Goal: Communication & Community: Share content

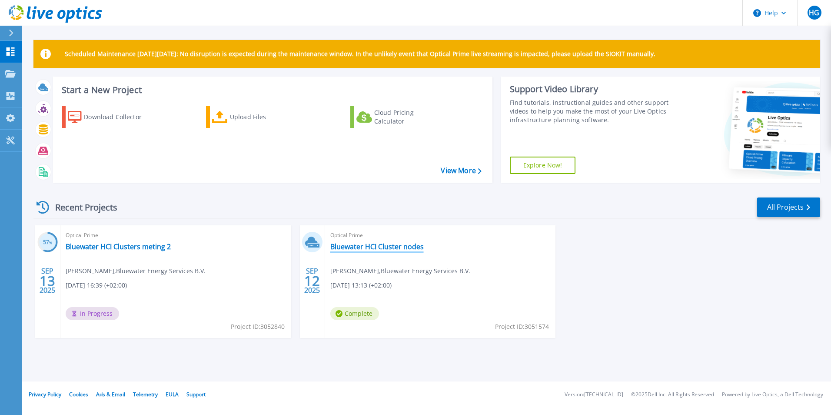
click at [395, 247] on link "Bluewater HCI Cluster nodes" at bounding box center [376, 246] width 93 height 9
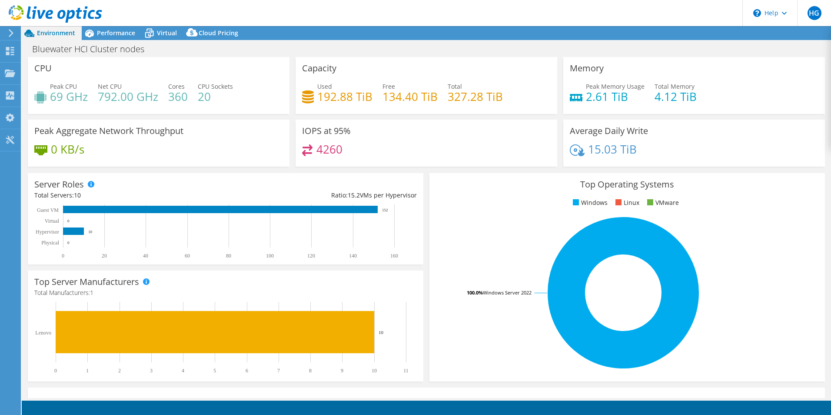
select select "EUFrankfurt"
select select "EUR"
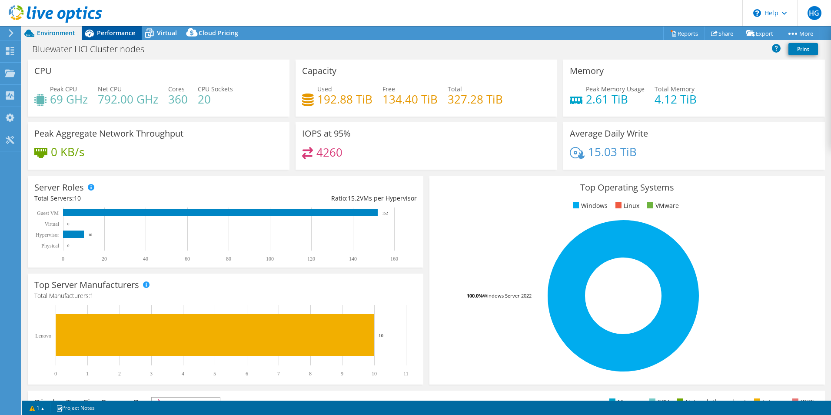
click at [117, 35] on span "Performance" at bounding box center [116, 33] width 38 height 8
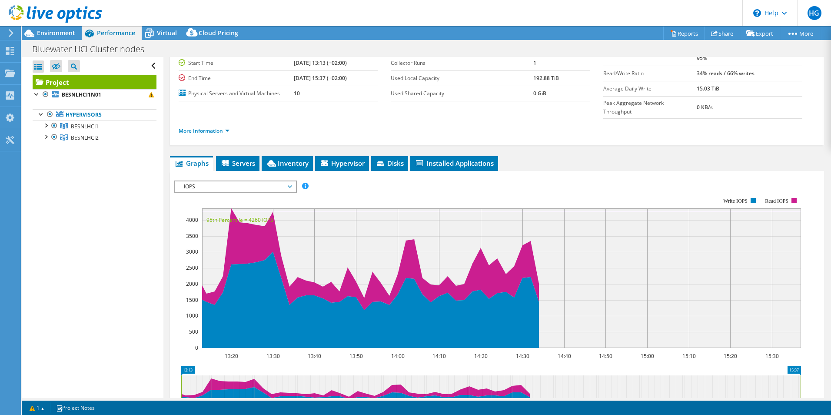
scroll to position [87, 0]
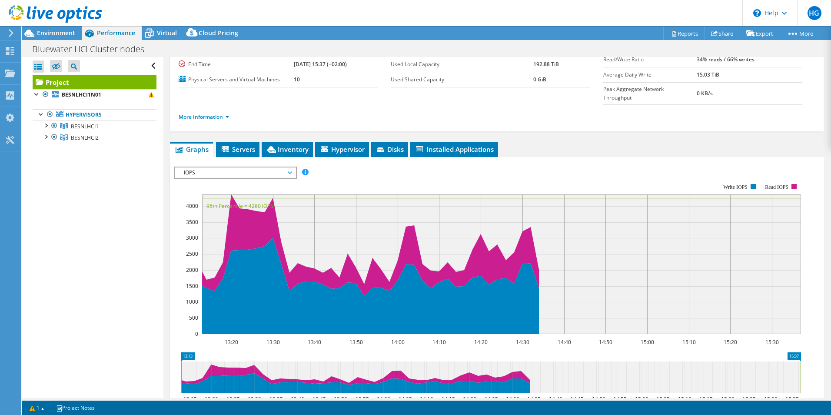
click at [271, 167] on span "IOPS" at bounding box center [236, 172] width 112 height 10
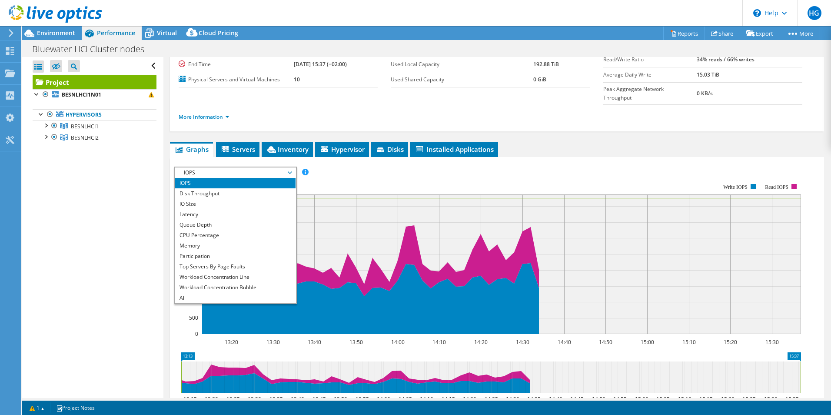
click at [112, 201] on div "Open All Close All Hide Excluded Nodes Project Tree Filter" at bounding box center [92, 227] width 141 height 341
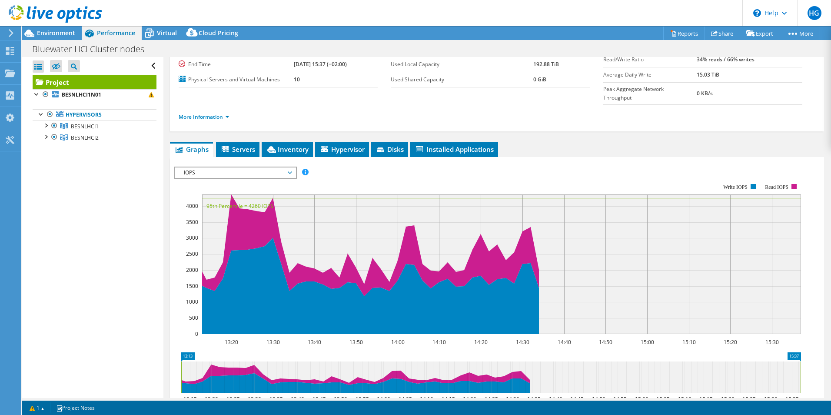
click at [220, 167] on span "IOPS" at bounding box center [236, 172] width 112 height 10
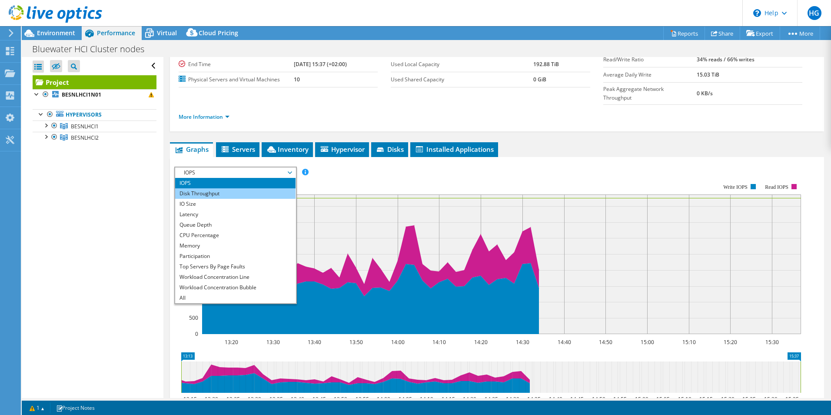
click at [216, 188] on li "Disk Throughput" at bounding box center [235, 193] width 120 height 10
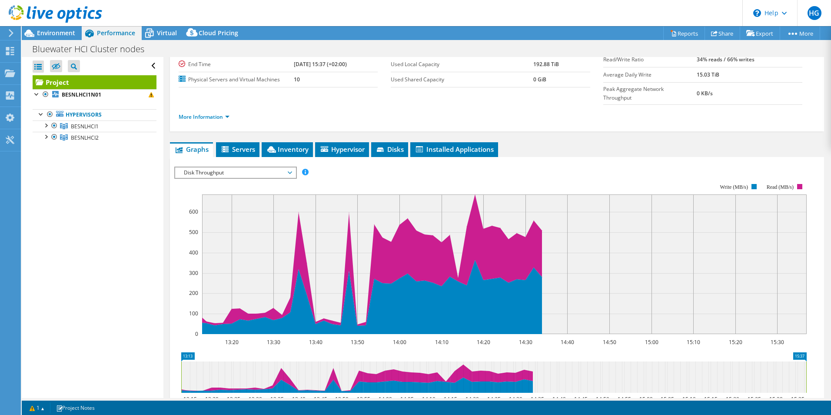
click at [239, 167] on span "Disk Throughput" at bounding box center [236, 172] width 112 height 10
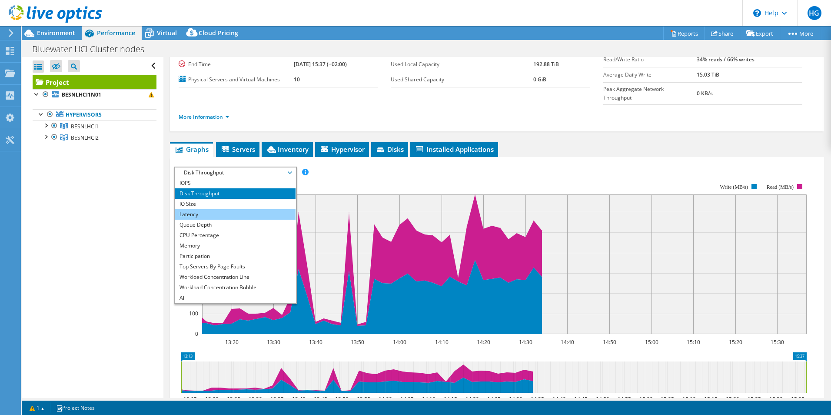
click at [222, 209] on li "Latency" at bounding box center [235, 214] width 120 height 10
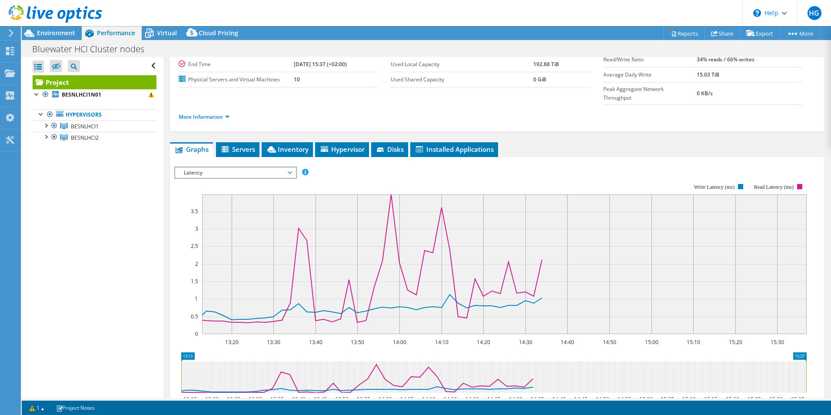
click at [243, 167] on span "Latency" at bounding box center [236, 172] width 112 height 10
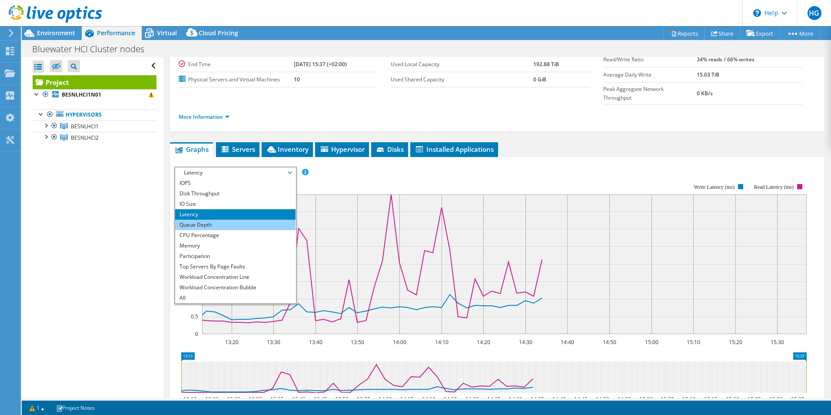
click at [207, 220] on li "Queue Depth" at bounding box center [235, 225] width 120 height 10
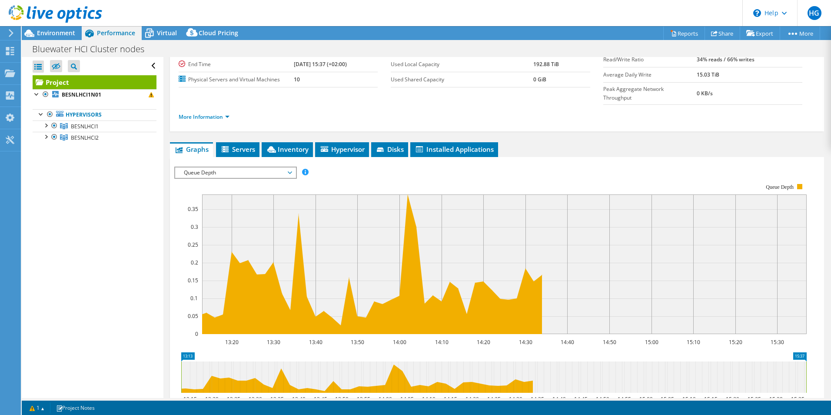
click at [233, 167] on span "Queue Depth" at bounding box center [236, 172] width 112 height 10
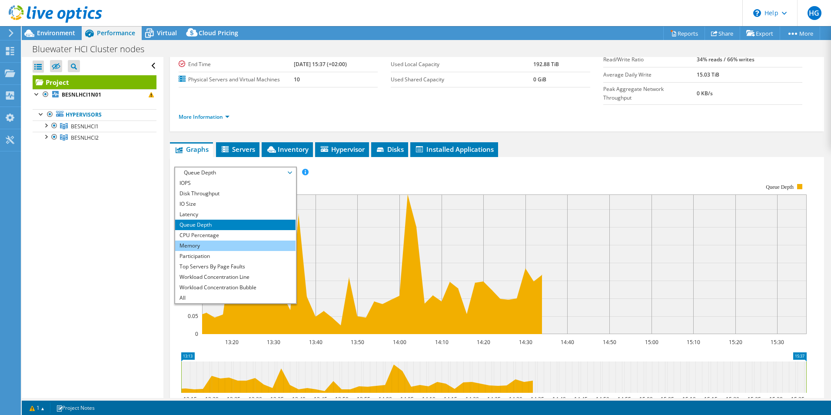
click at [197, 240] on li "Memory" at bounding box center [235, 245] width 120 height 10
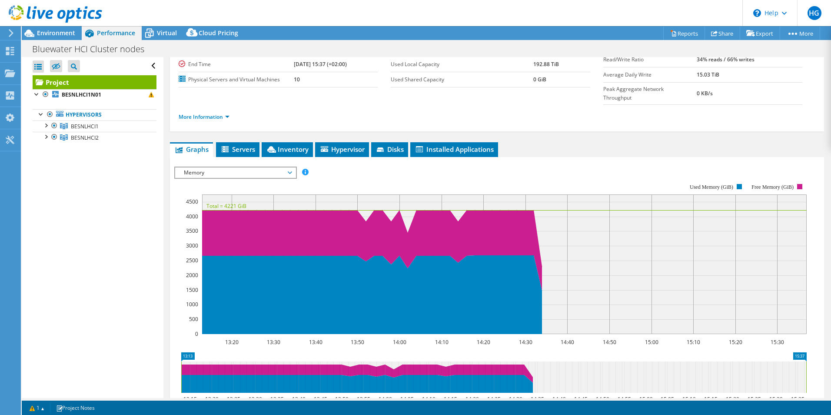
click at [241, 167] on span "Memory" at bounding box center [236, 172] width 112 height 10
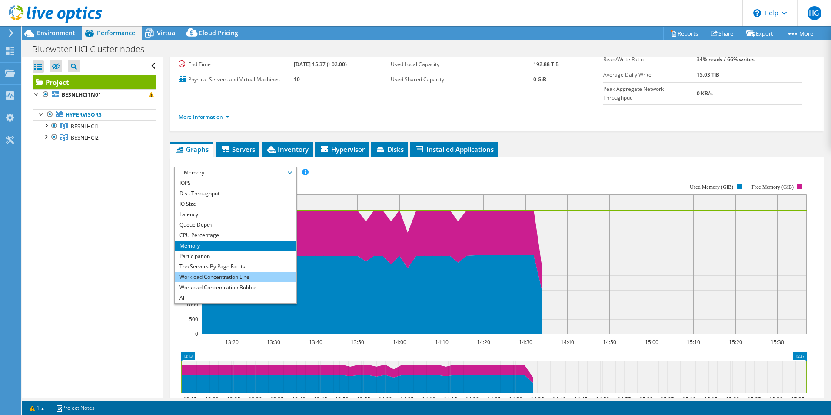
click at [228, 272] on li "Workload Concentration Line" at bounding box center [235, 277] width 120 height 10
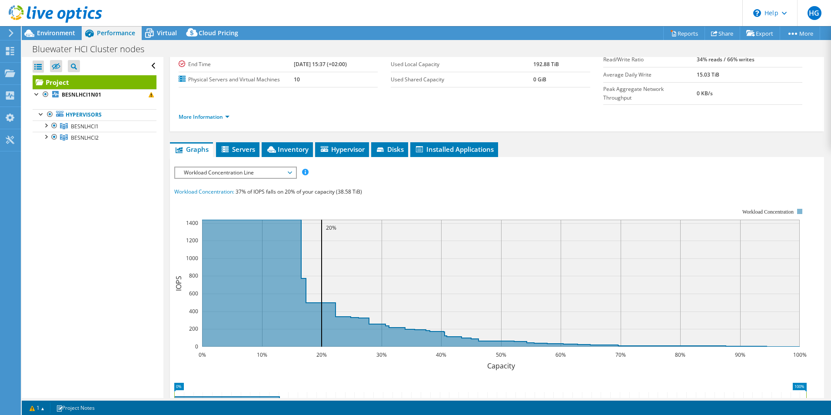
click at [245, 167] on span "Workload Concentration Line" at bounding box center [236, 172] width 112 height 10
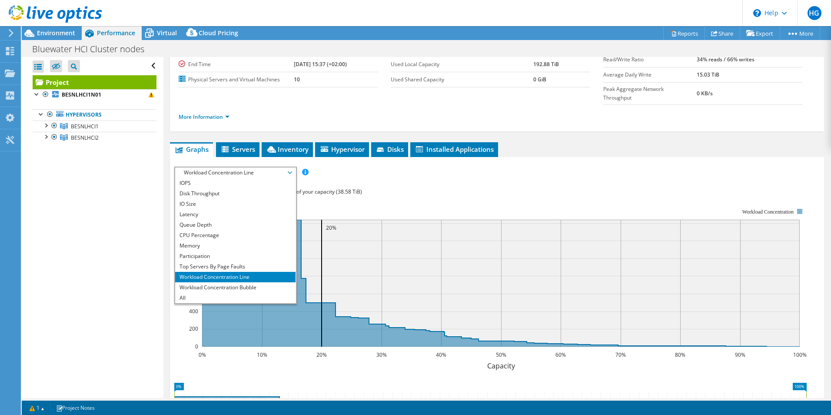
click at [245, 167] on span "Workload Concentration Line" at bounding box center [236, 172] width 112 height 10
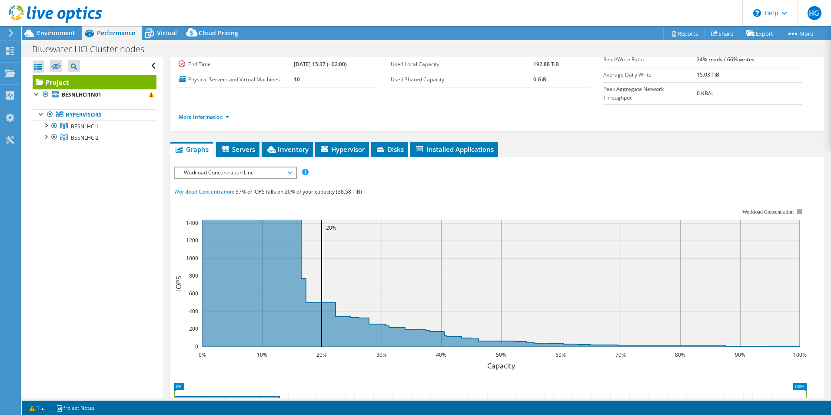
click at [289, 167] on span "Workload Concentration Line" at bounding box center [236, 172] width 112 height 10
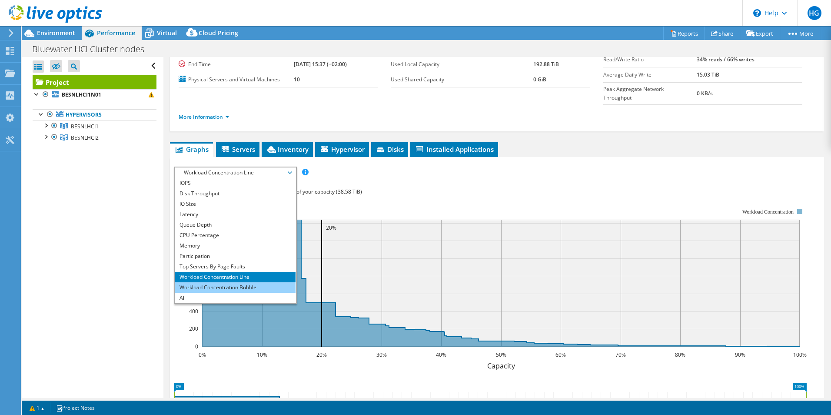
click at [246, 282] on li "Workload Concentration Bubble" at bounding box center [235, 287] width 120 height 10
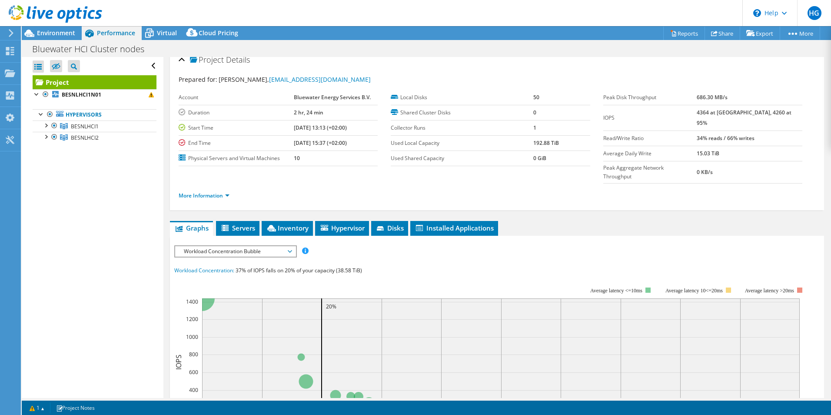
scroll to position [0, 0]
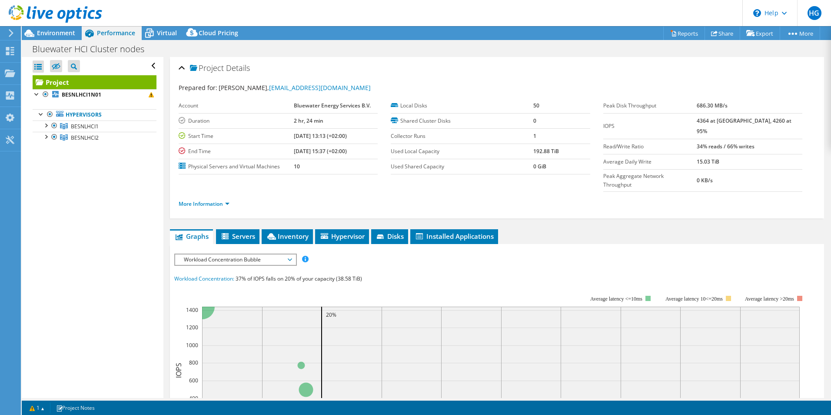
click at [276, 254] on span "Workload Concentration Bubble" at bounding box center [236, 259] width 112 height 10
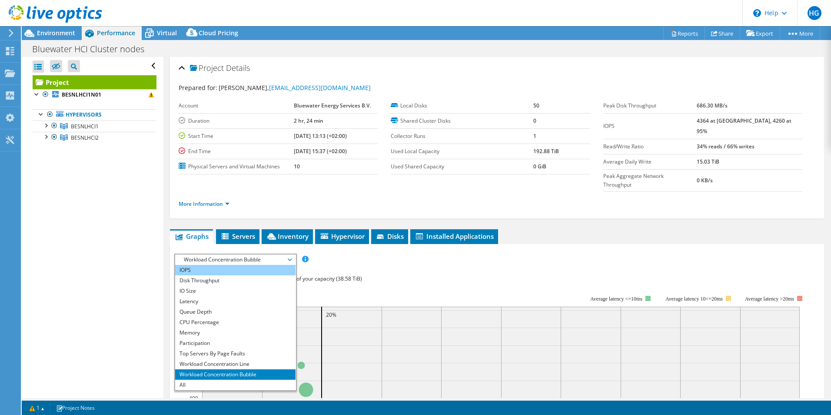
click at [207, 265] on li "IOPS" at bounding box center [235, 270] width 120 height 10
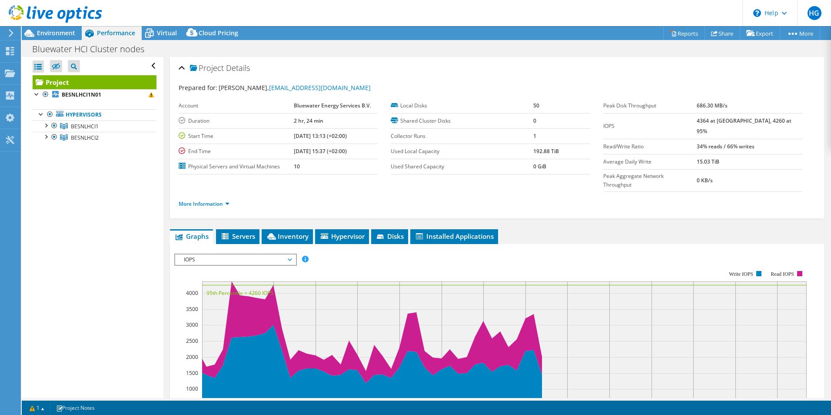
scroll to position [87, 0]
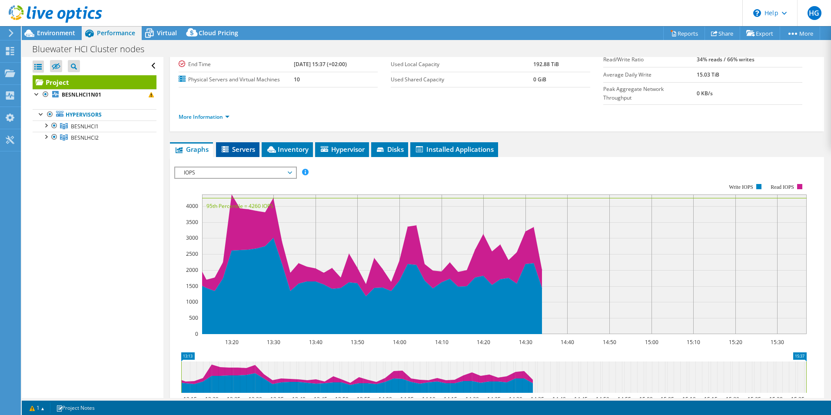
click at [241, 145] on span "Servers" at bounding box center [237, 149] width 35 height 9
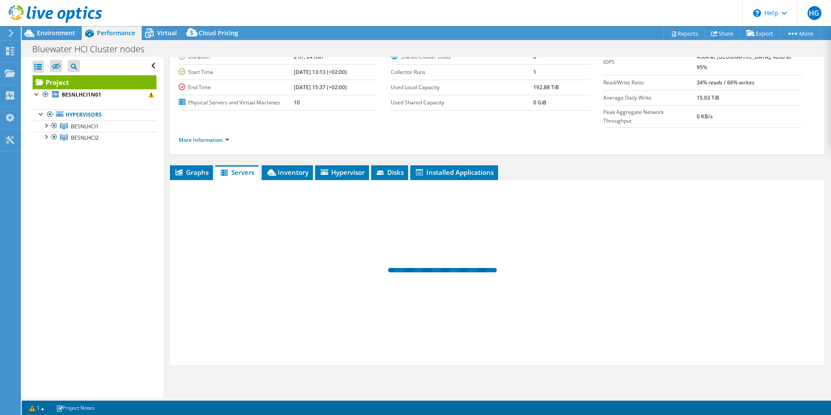
scroll to position [47, 0]
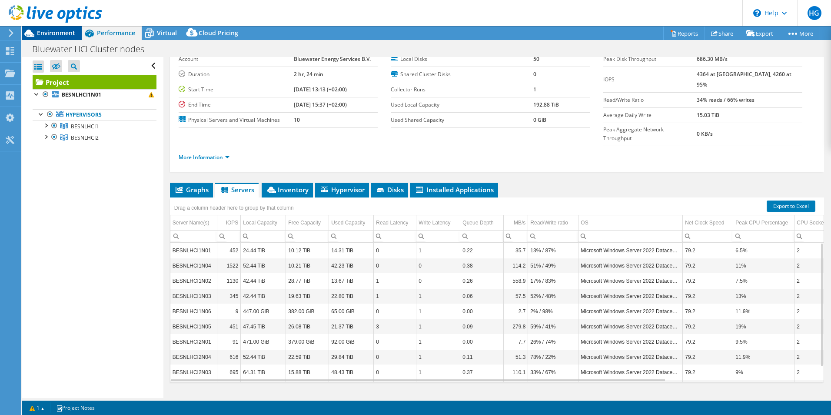
click at [59, 32] on span "Environment" at bounding box center [56, 33] width 38 height 8
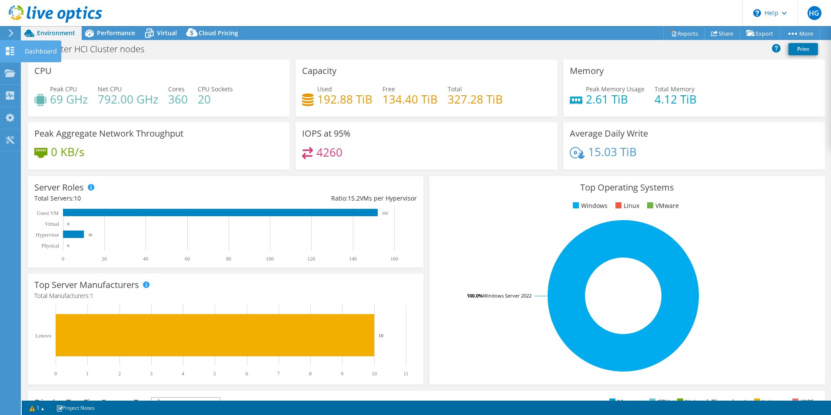
click at [11, 49] on icon at bounding box center [10, 51] width 10 height 8
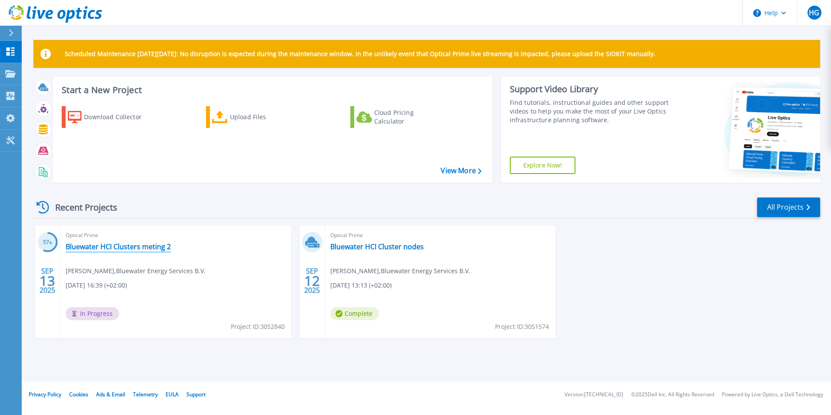
click at [156, 246] on link "Bluewater HCI Clusters meting 2" at bounding box center [118, 246] width 105 height 9
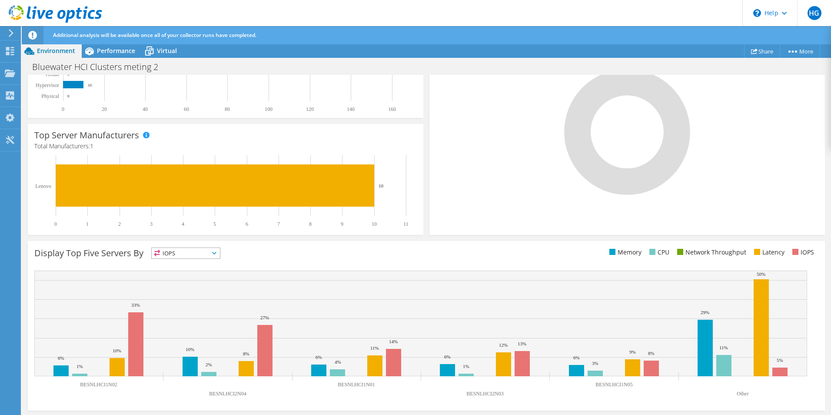
scroll to position [217, 0]
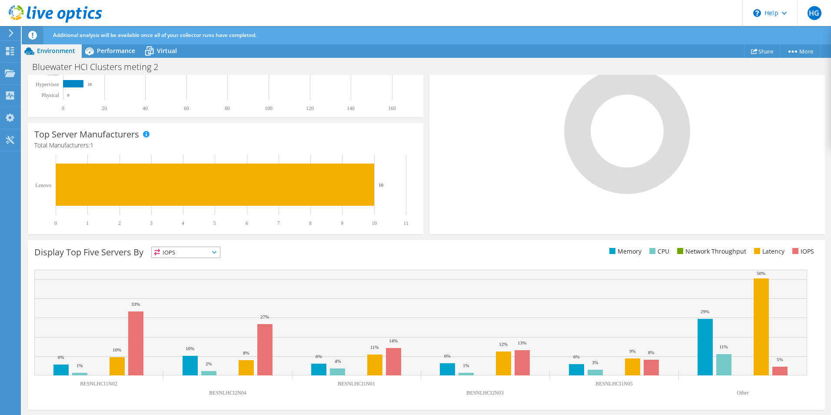
click at [197, 252] on span "IOPS" at bounding box center [186, 252] width 68 height 10
click at [183, 272] on li "Memory" at bounding box center [186, 276] width 68 height 12
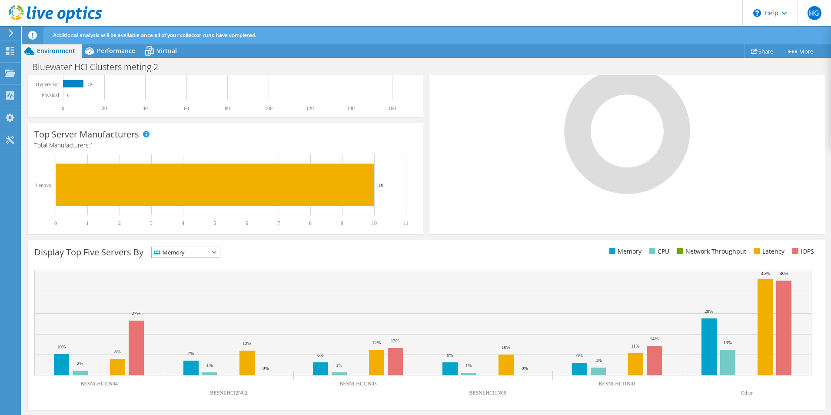
click at [197, 253] on span "Memory" at bounding box center [180, 252] width 57 height 10
click at [181, 307] on li "Latency" at bounding box center [186, 312] width 68 height 12
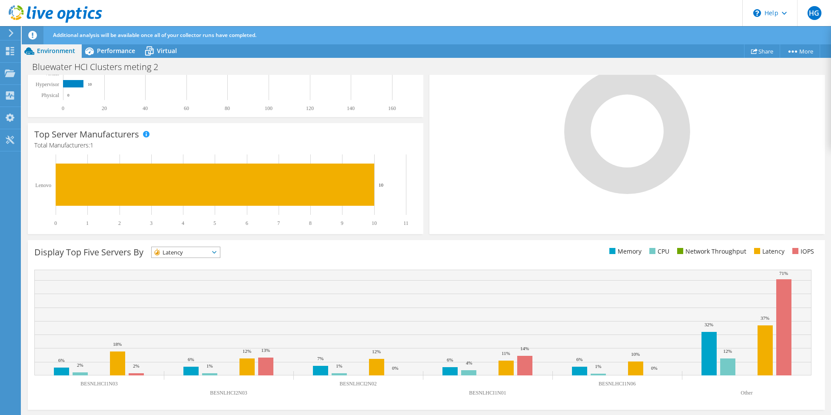
click at [208, 252] on span "Latency" at bounding box center [180, 252] width 57 height 10
click at [193, 303] on li "Network Throughput" at bounding box center [186, 300] width 68 height 12
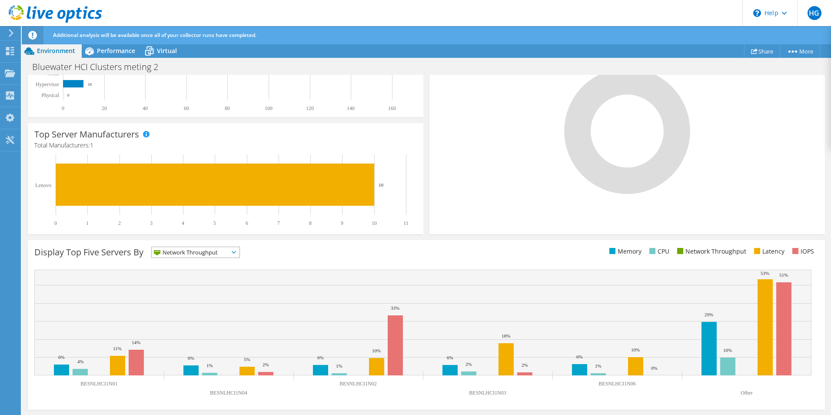
click at [205, 251] on span "Network Throughput" at bounding box center [190, 252] width 77 height 10
click at [184, 287] on li "CPU" at bounding box center [196, 288] width 88 height 12
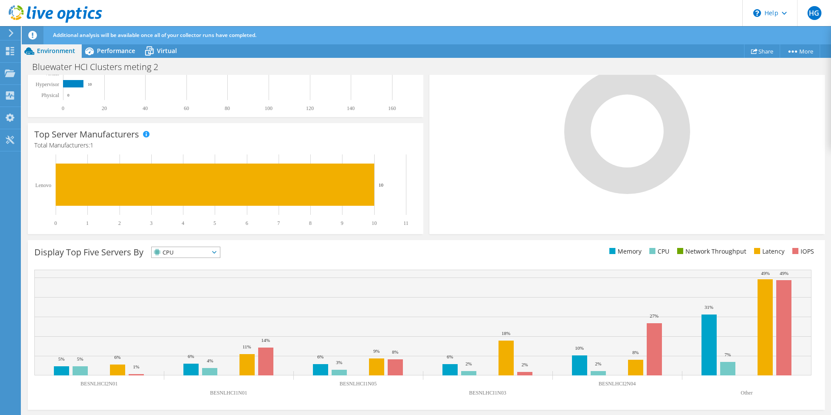
click at [202, 250] on span "CPU" at bounding box center [180, 252] width 57 height 10
click at [177, 265] on li "IOPS" at bounding box center [186, 263] width 68 height 12
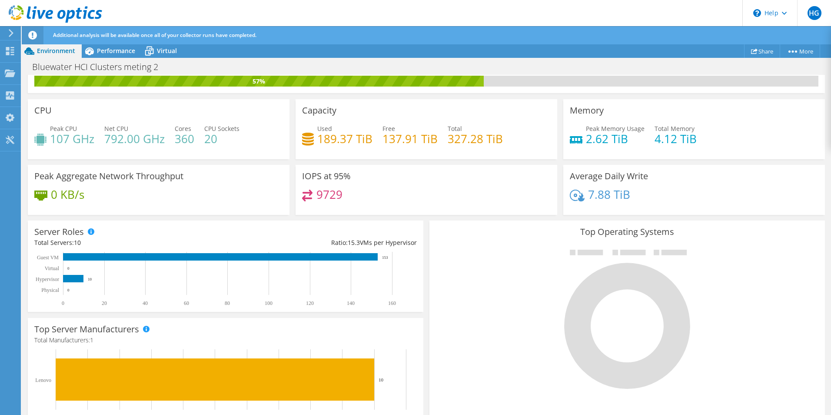
scroll to position [0, 0]
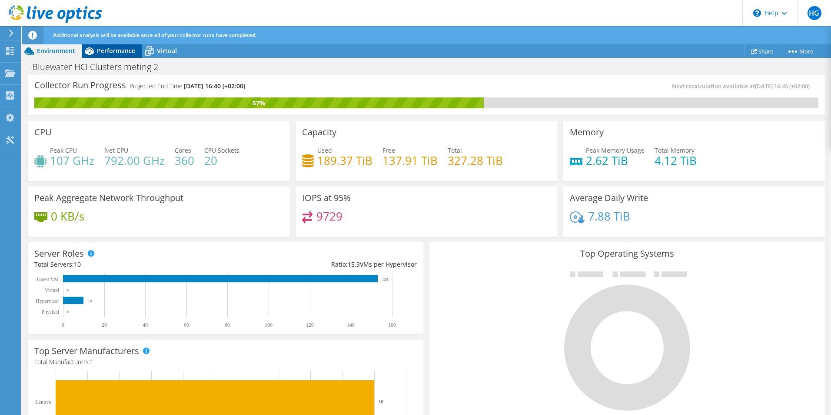
click at [114, 50] on span "Performance" at bounding box center [116, 51] width 38 height 8
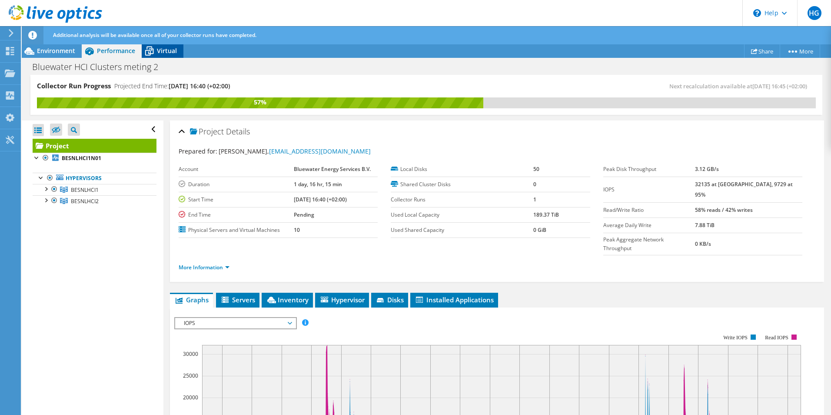
click at [155, 50] on icon at bounding box center [149, 50] width 15 height 15
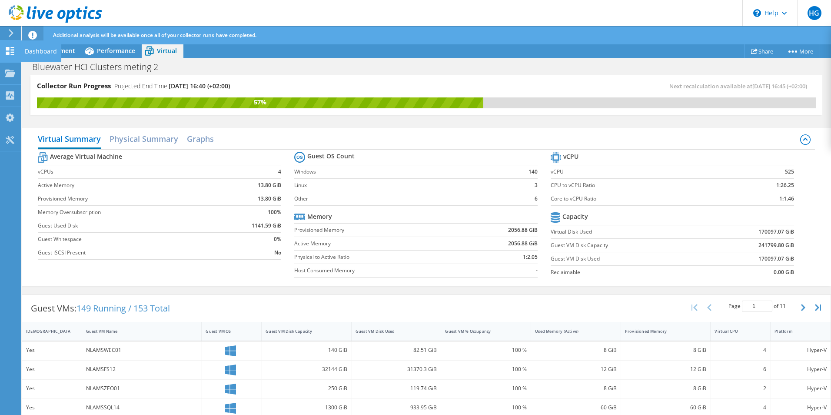
click at [11, 49] on use at bounding box center [10, 51] width 8 height 8
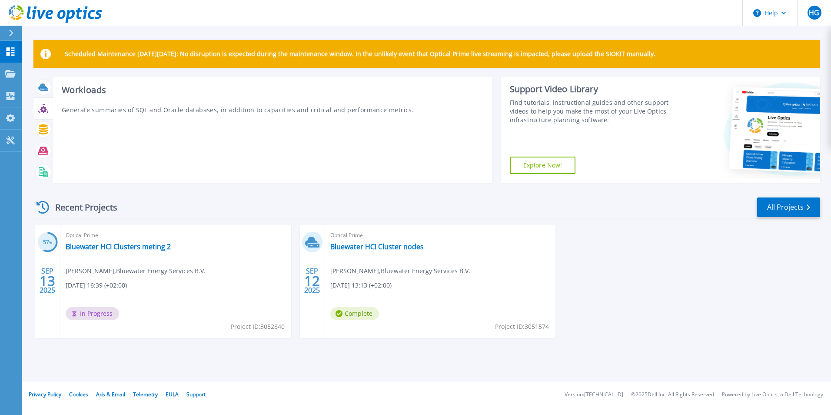
click at [43, 113] on div at bounding box center [43, 108] width 15 height 15
click at [44, 107] on icon at bounding box center [43, 109] width 7 height 7
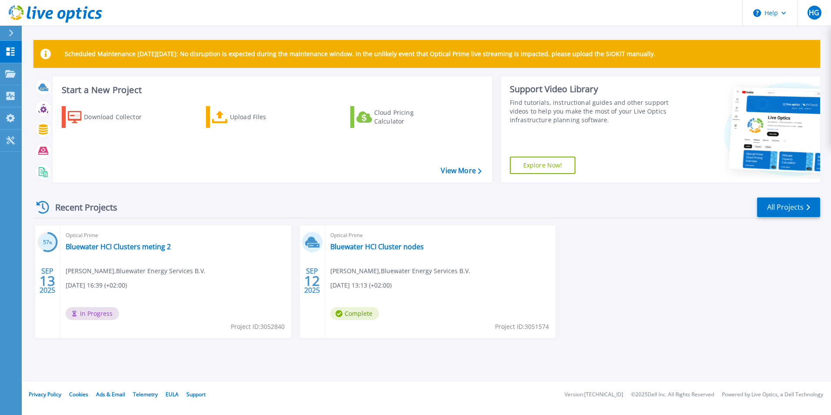
click at [44, 107] on icon at bounding box center [43, 109] width 7 height 7
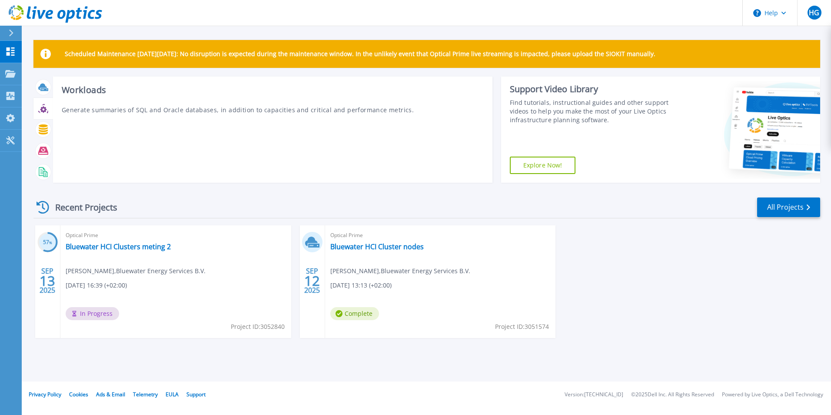
click at [44, 107] on icon at bounding box center [43, 109] width 7 height 7
click at [44, 131] on icon at bounding box center [43, 129] width 9 height 10
click at [45, 150] on icon at bounding box center [43, 151] width 10 height 8
click at [45, 170] on icon at bounding box center [42, 171] width 7 height 9
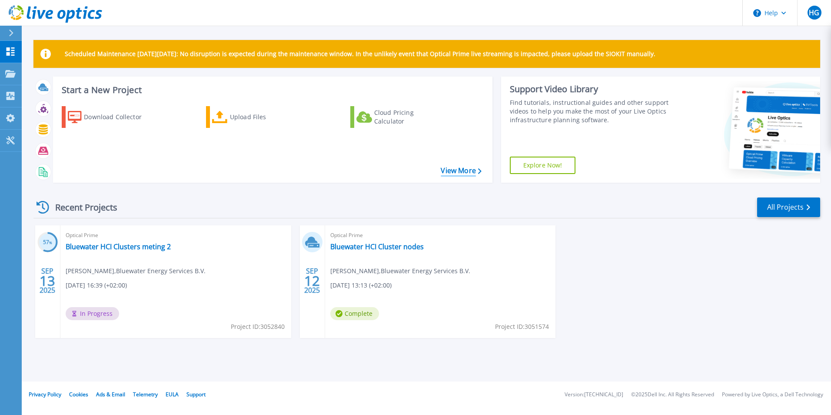
click at [462, 170] on link "View More" at bounding box center [461, 171] width 40 height 8
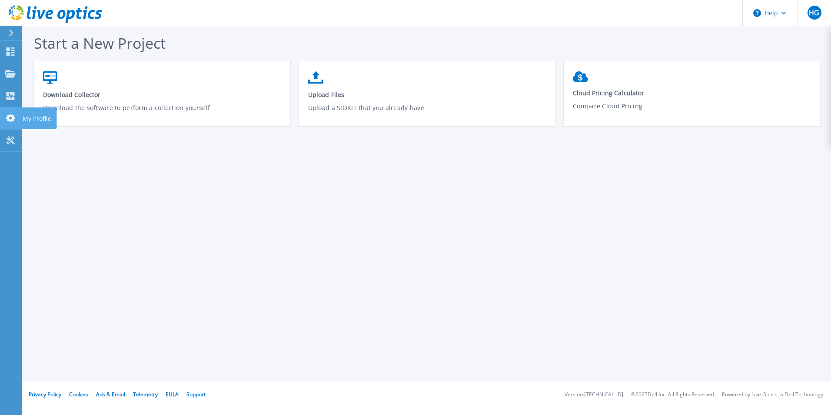
click at [8, 118] on icon at bounding box center [10, 118] width 9 height 8
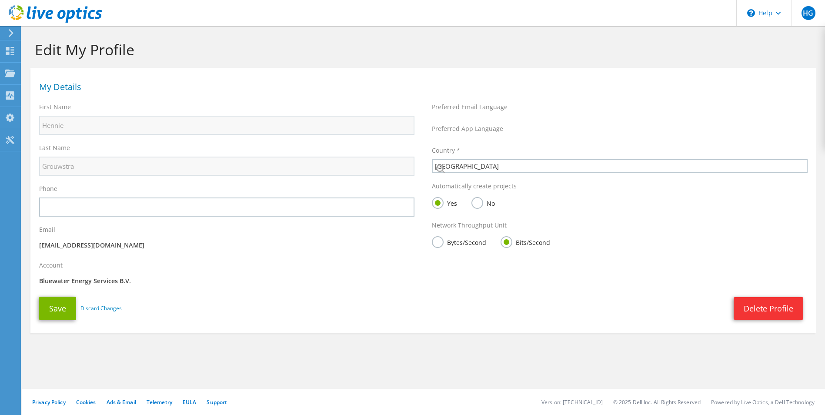
select select "160"
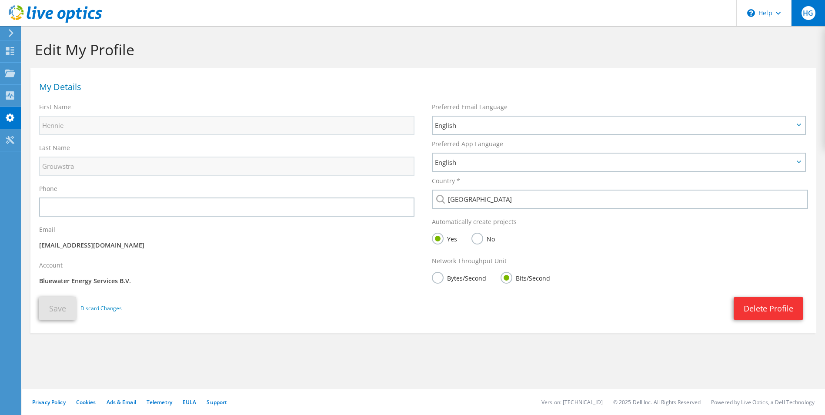
click at [808, 16] on span "HG" at bounding box center [808, 13] width 14 height 14
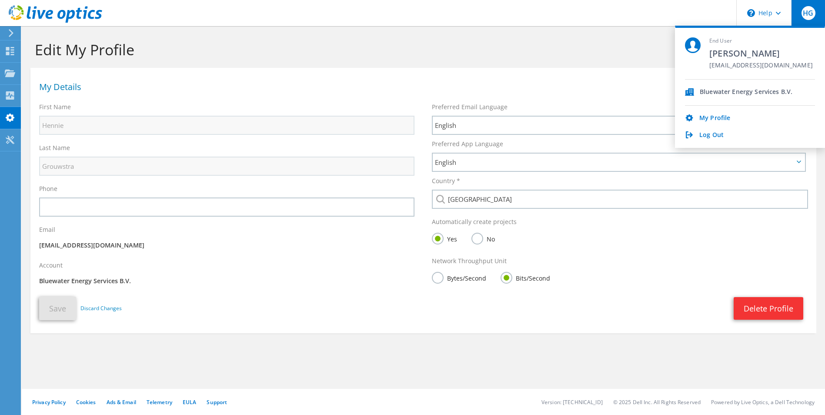
click at [364, 34] on div "Edit My Profile" at bounding box center [423, 47] width 794 height 42
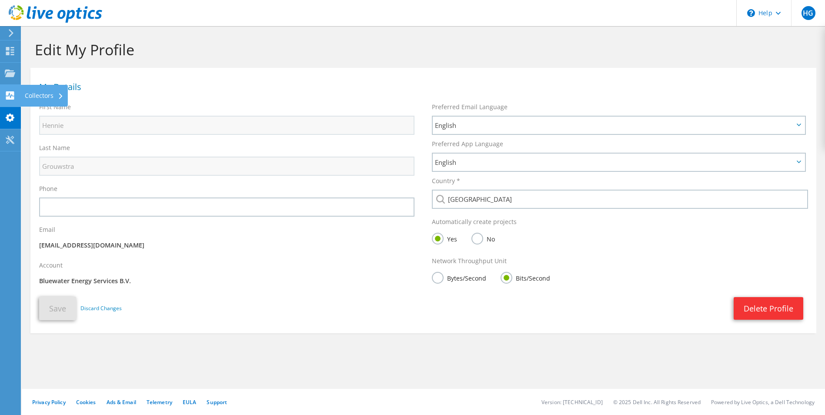
click at [8, 99] on use at bounding box center [10, 95] width 8 height 8
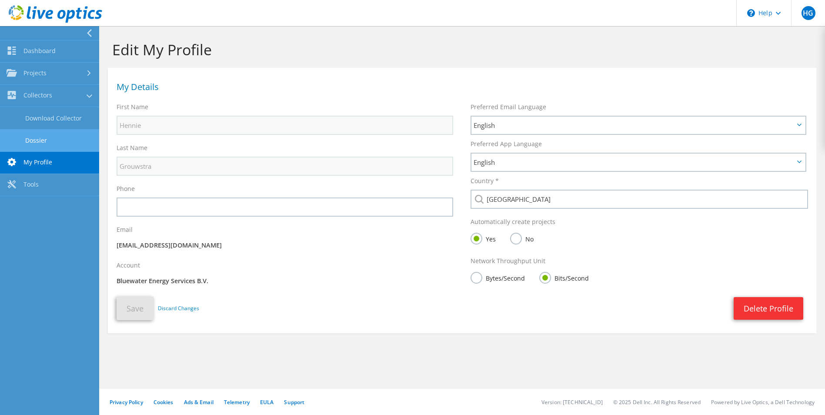
click at [45, 142] on link "Dossier" at bounding box center [49, 140] width 99 height 22
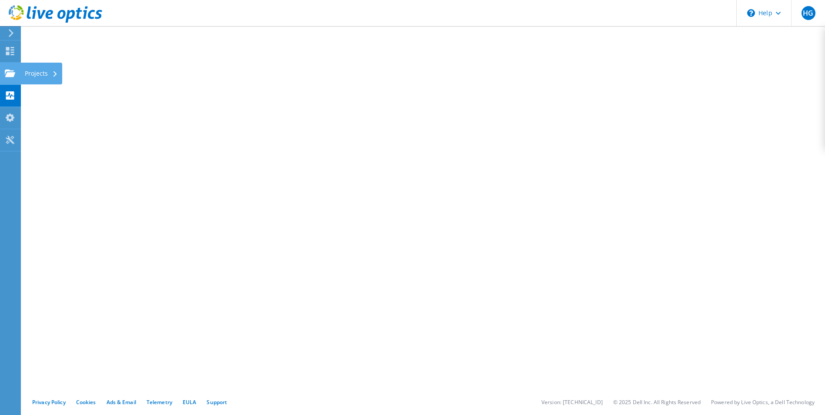
click at [42, 71] on div "Projects" at bounding box center [41, 74] width 42 height 22
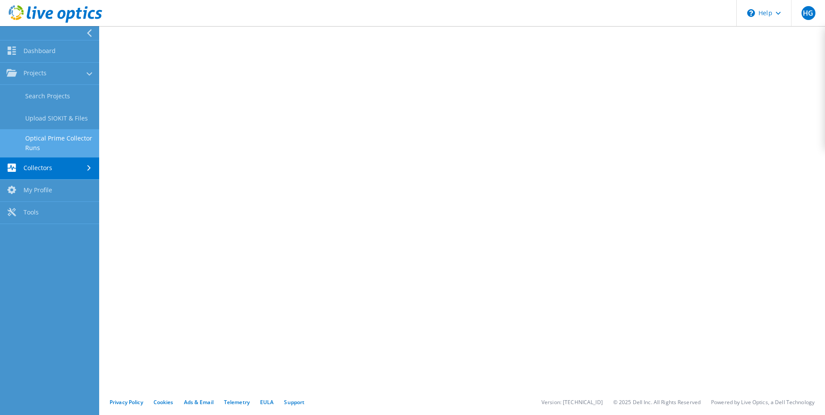
click at [66, 138] on link "Optical Prime Collector Runs" at bounding box center [49, 143] width 99 height 28
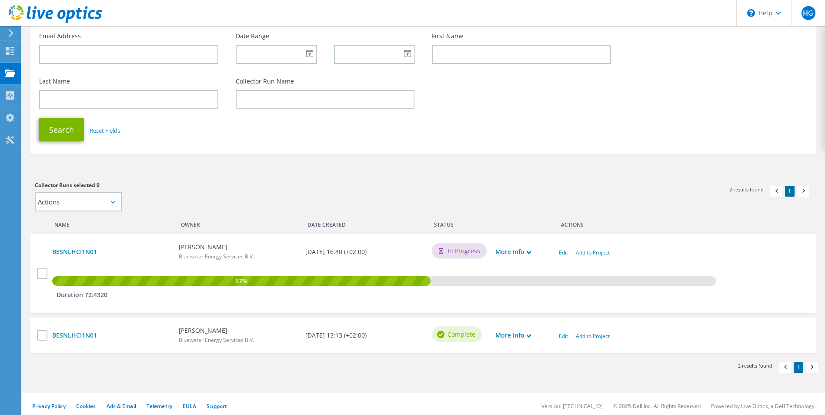
scroll to position [73, 0]
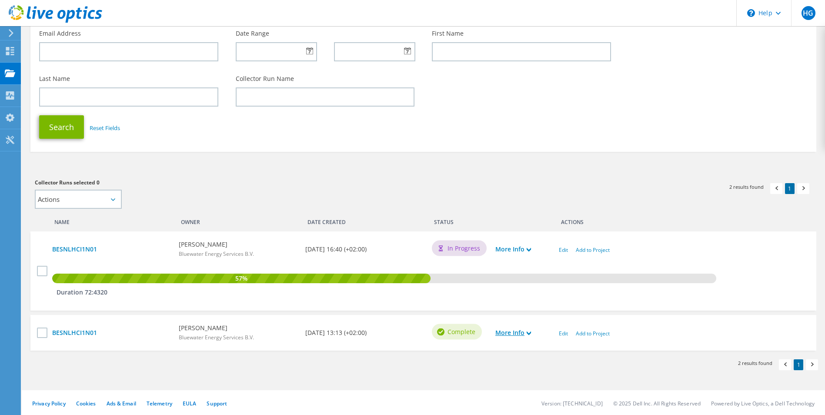
click at [531, 331] on icon at bounding box center [529, 333] width 4 height 4
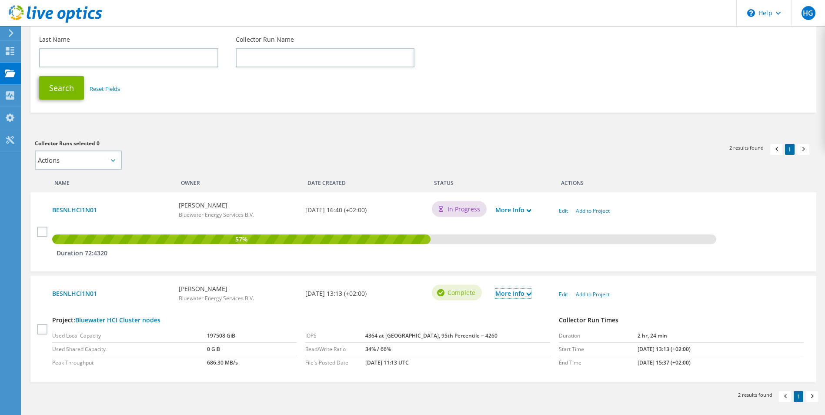
scroll to position [144, 0]
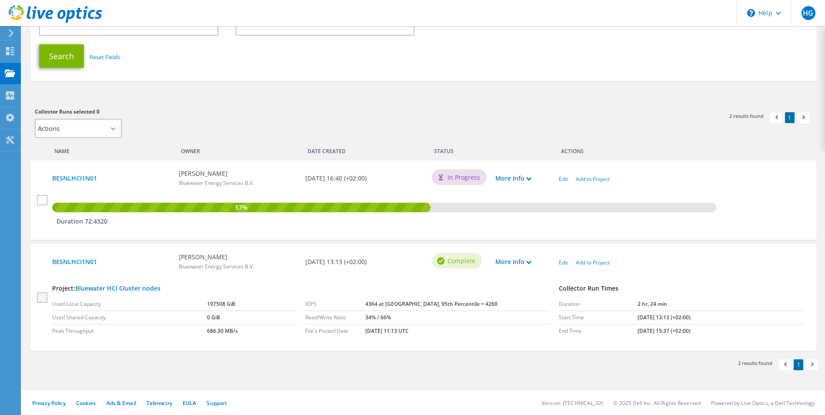
click at [40, 296] on label at bounding box center [43, 297] width 13 height 10
click at [0, 0] on input "checkbox" at bounding box center [0, 0] width 0 height 0
click at [527, 262] on icon at bounding box center [529, 262] width 4 height 4
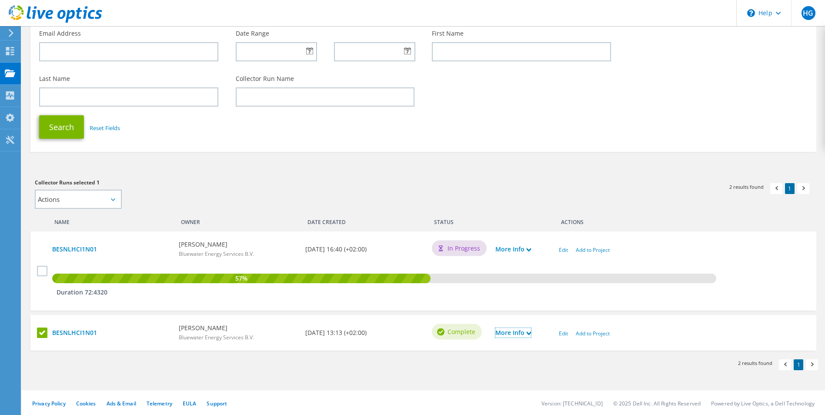
scroll to position [0, 0]
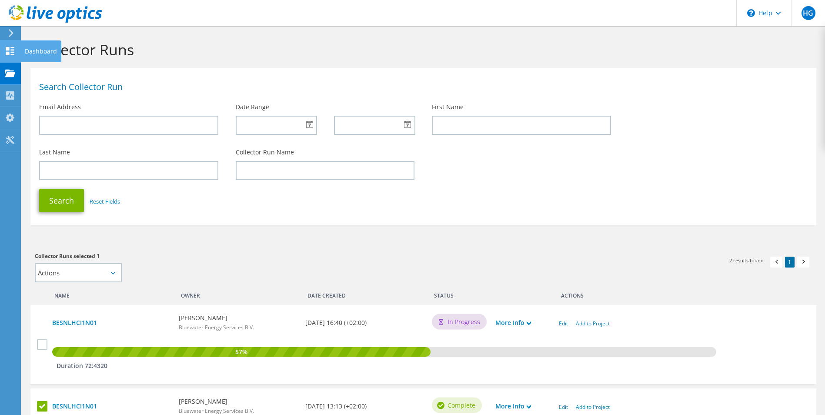
click at [12, 53] on use at bounding box center [10, 51] width 8 height 8
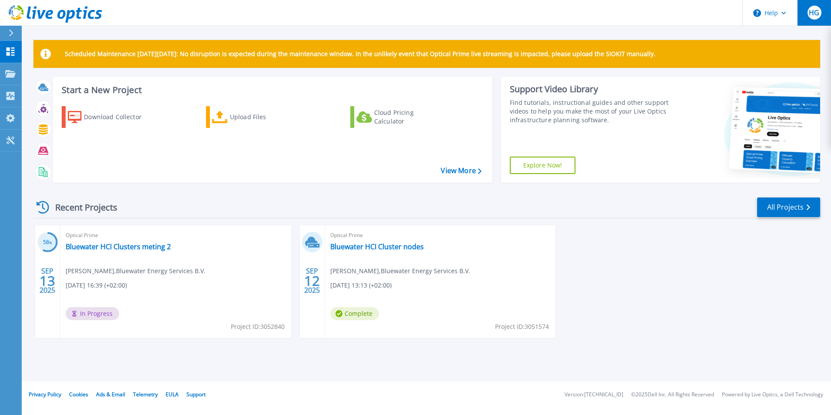
click at [816, 13] on span "HG" at bounding box center [814, 12] width 10 height 7
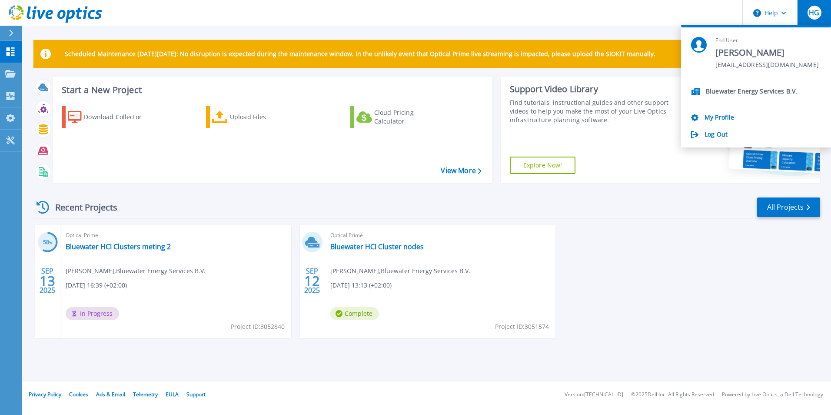
click at [521, 3] on header "Help HG End User Hennie Grouwstra Hennie.Grouwstra@bluewater.com Bluewater Ener…" at bounding box center [415, 13] width 831 height 26
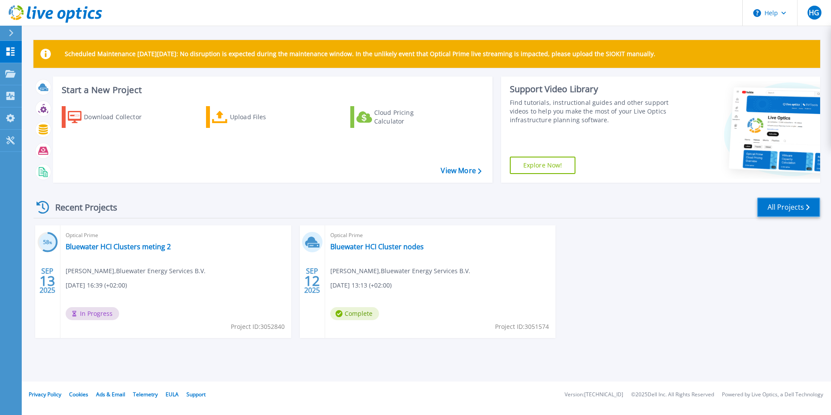
click at [789, 208] on link "All Projects" at bounding box center [788, 207] width 63 height 20
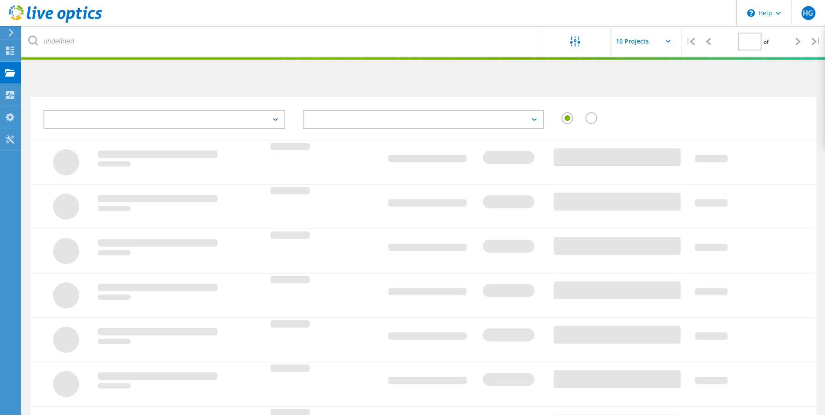
type input "1"
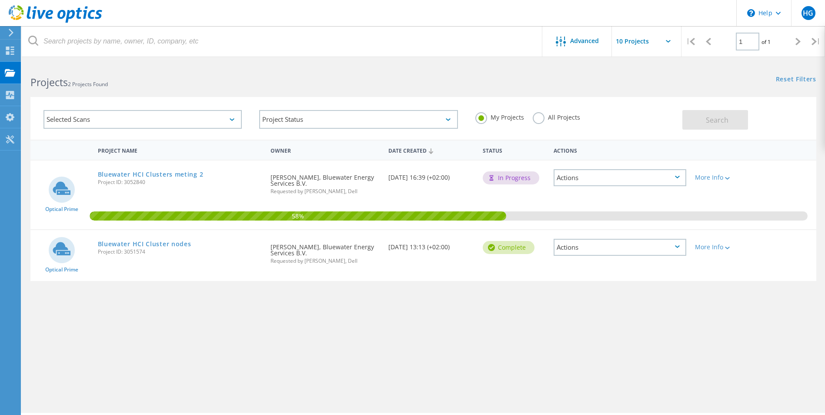
click at [666, 43] on input "text" at bounding box center [655, 41] width 87 height 30
click at [166, 244] on link "Bluewater HCI Cluster nodes" at bounding box center [144, 244] width 93 height 6
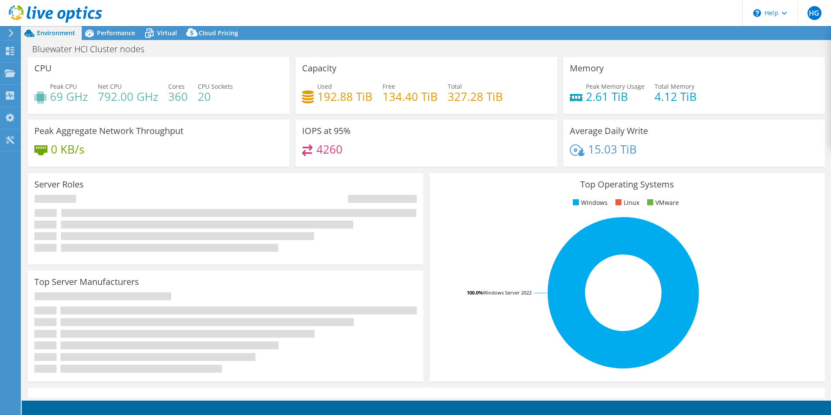
select select "USD"
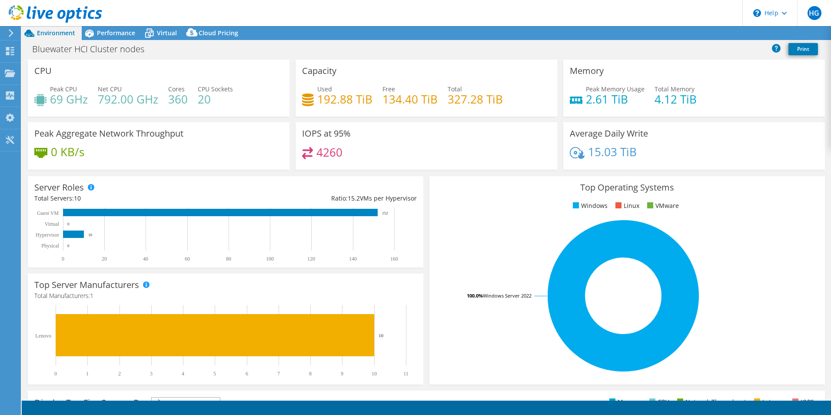
select select "EUFrankfurt"
select select "EUR"
click at [720, 33] on link "Share" at bounding box center [723, 33] width 36 height 13
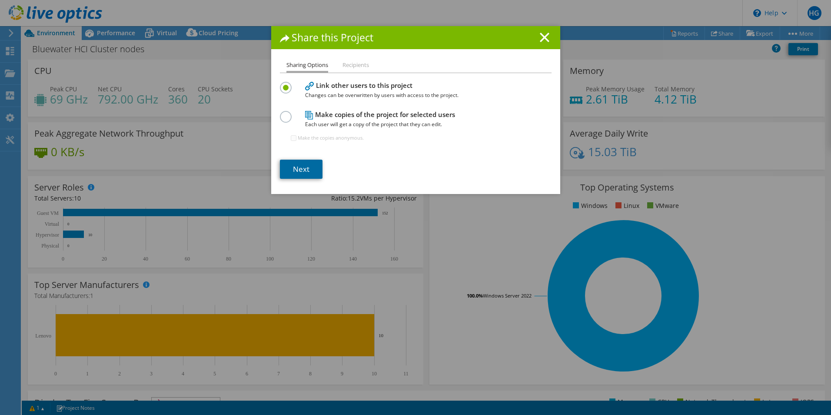
click at [298, 170] on link "Next" at bounding box center [301, 169] width 43 height 19
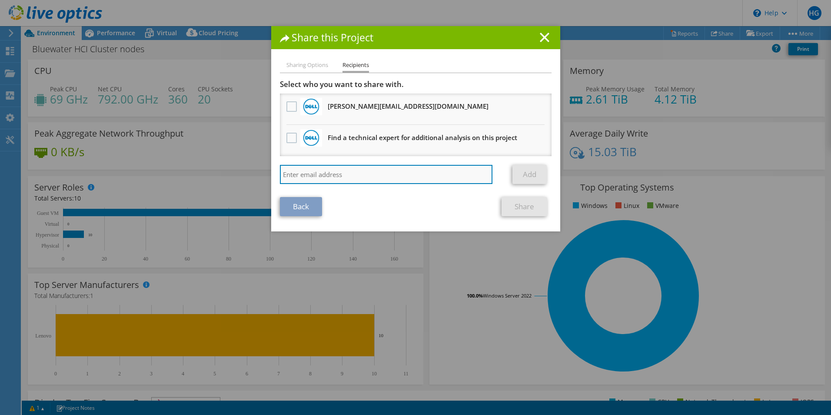
click at [352, 173] on input "search" at bounding box center [386, 174] width 213 height 19
type input "remco.smit@bluewater.com"
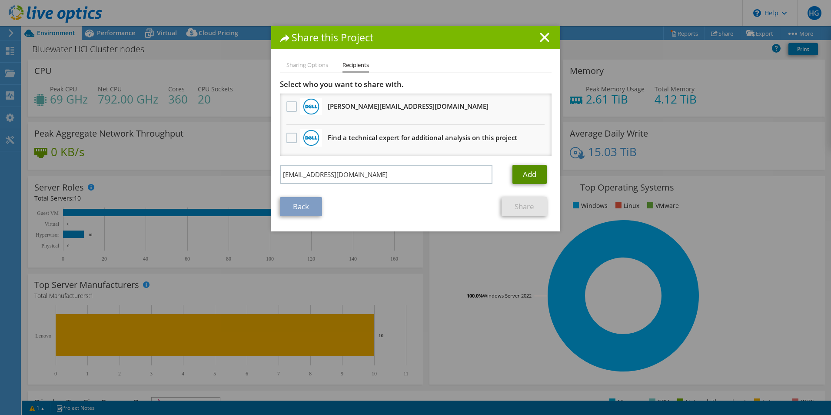
click at [528, 175] on link "Add" at bounding box center [530, 174] width 34 height 19
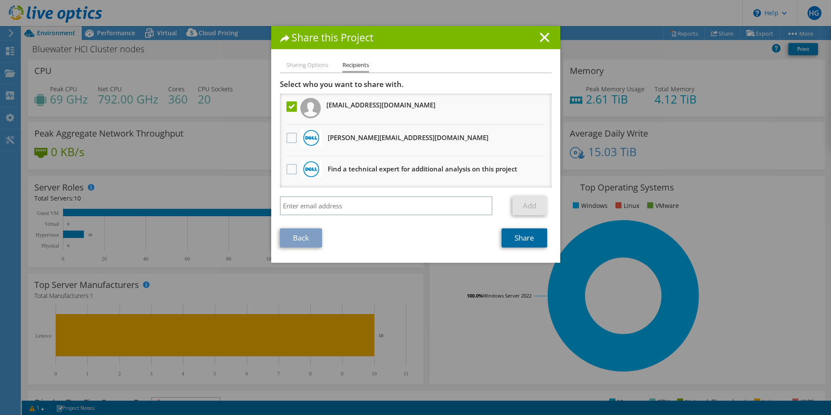
click at [523, 239] on link "Share" at bounding box center [525, 237] width 46 height 19
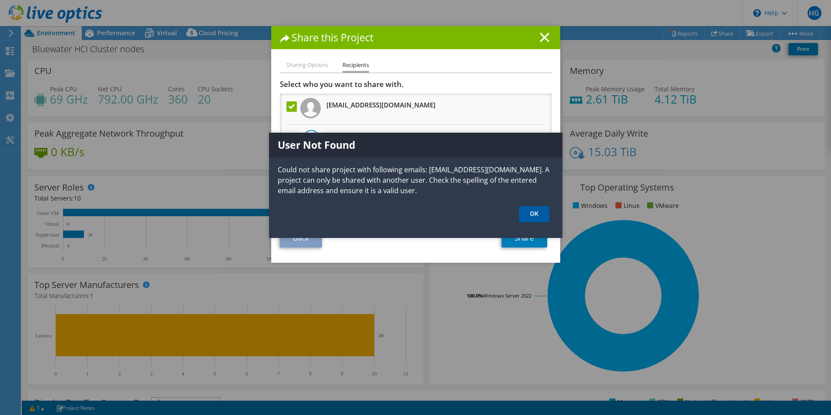
click at [539, 214] on link "OK" at bounding box center [534, 214] width 30 height 16
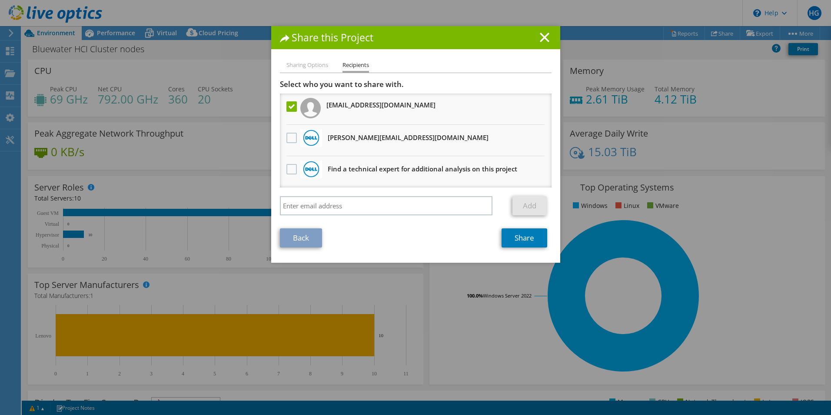
drag, startPoint x: 362, startPoint y: 148, endPoint x: 380, endPoint y: 167, distance: 26.2
click at [365, 151] on li "Jessica.Huijgens@Dell.com Will receive an anonymous copy" at bounding box center [416, 140] width 272 height 31
click at [310, 65] on li "Sharing Options" at bounding box center [308, 65] width 42 height 11
click at [543, 35] on line at bounding box center [544, 37] width 9 height 9
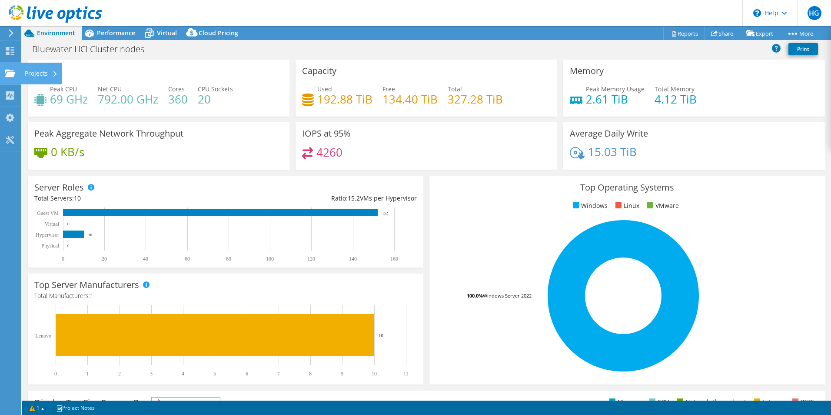
click at [44, 72] on div "Projects" at bounding box center [41, 74] width 42 height 22
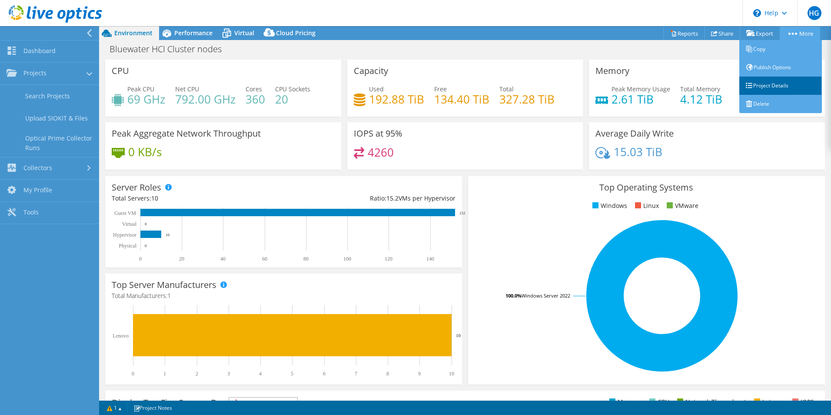
click at [776, 83] on link "Project Details" at bounding box center [781, 86] width 83 height 18
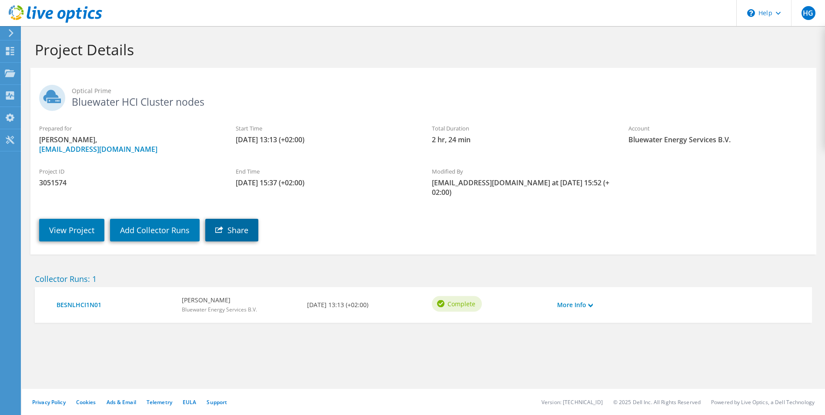
click at [241, 231] on link "Share" at bounding box center [231, 230] width 53 height 23
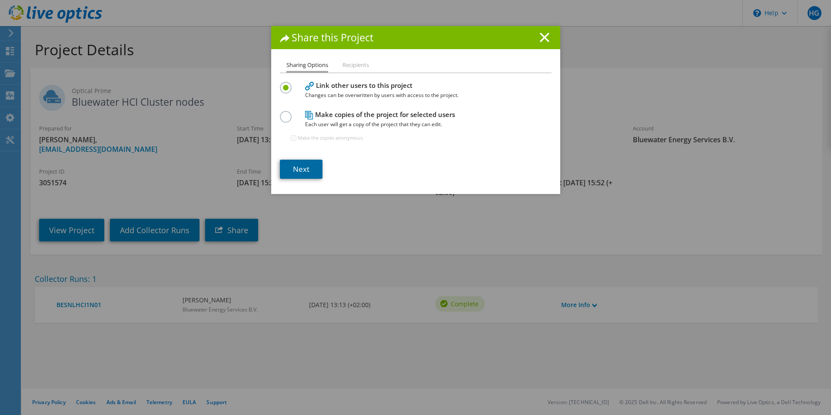
click at [301, 170] on link "Next" at bounding box center [301, 169] width 43 height 19
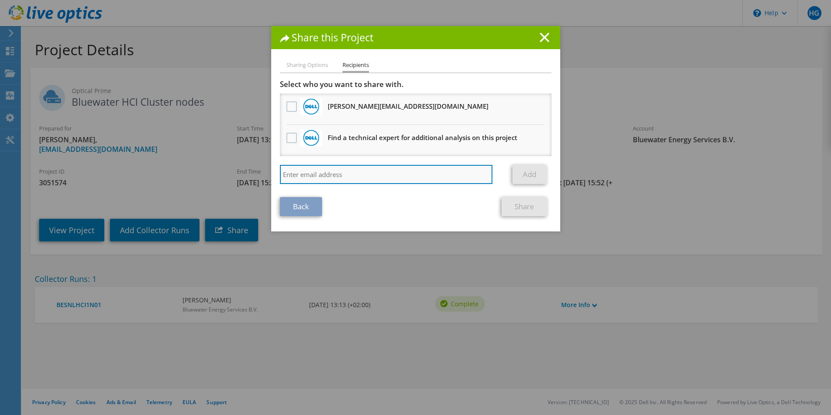
click at [351, 174] on input "search" at bounding box center [386, 174] width 213 height 19
type input "remco.smit@bluewater.com"
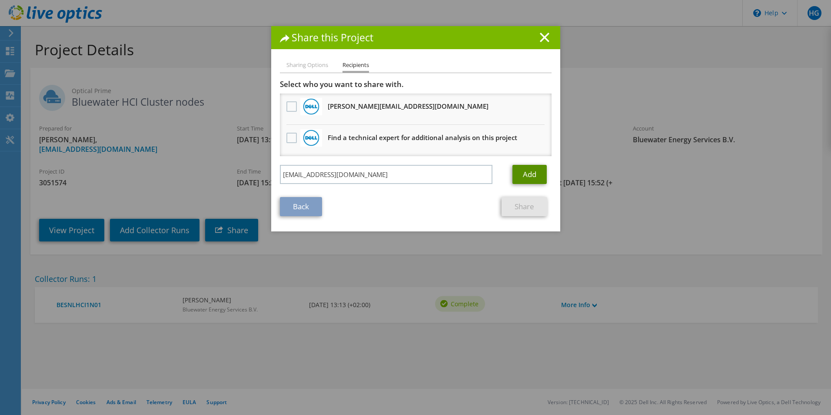
click at [531, 173] on link "Add" at bounding box center [530, 174] width 34 height 19
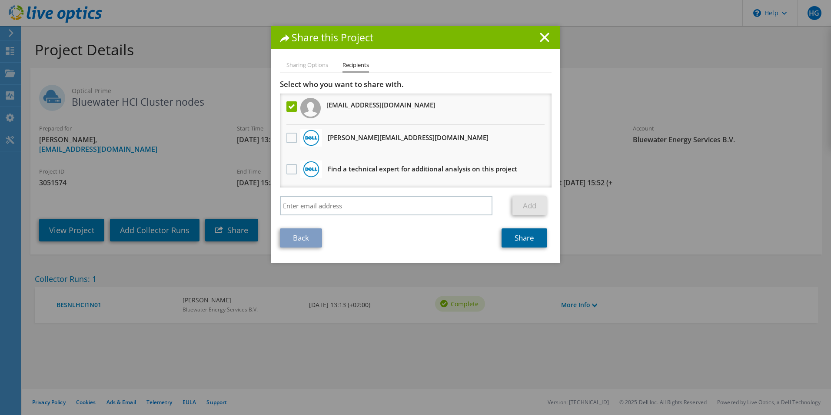
click at [520, 239] on link "Share" at bounding box center [525, 237] width 46 height 19
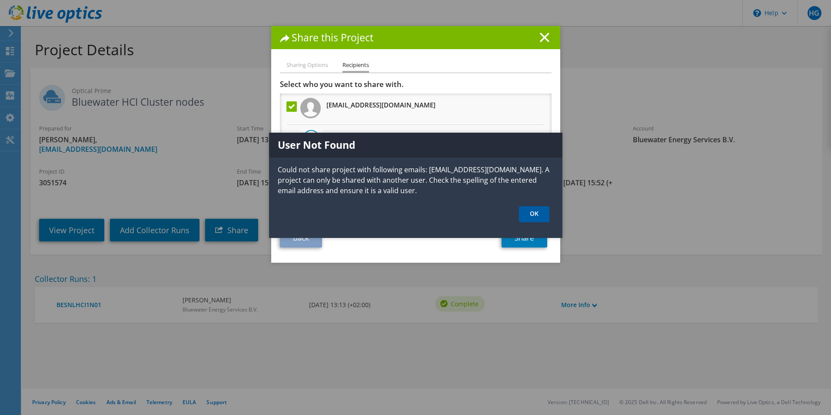
click at [535, 215] on link "OK" at bounding box center [534, 214] width 30 height 16
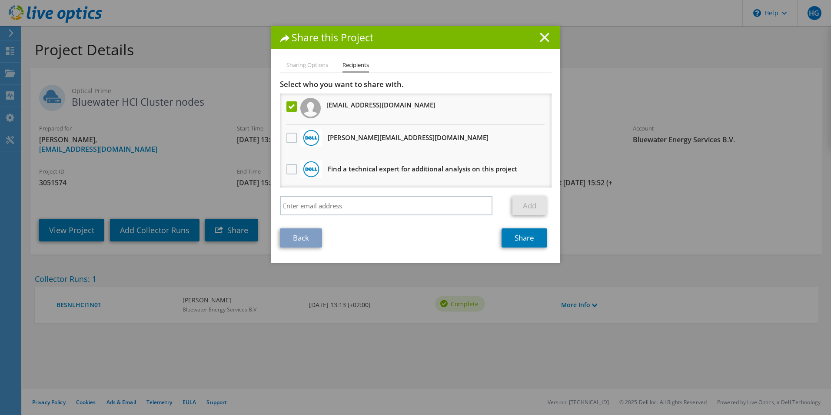
click at [540, 37] on line at bounding box center [544, 37] width 9 height 9
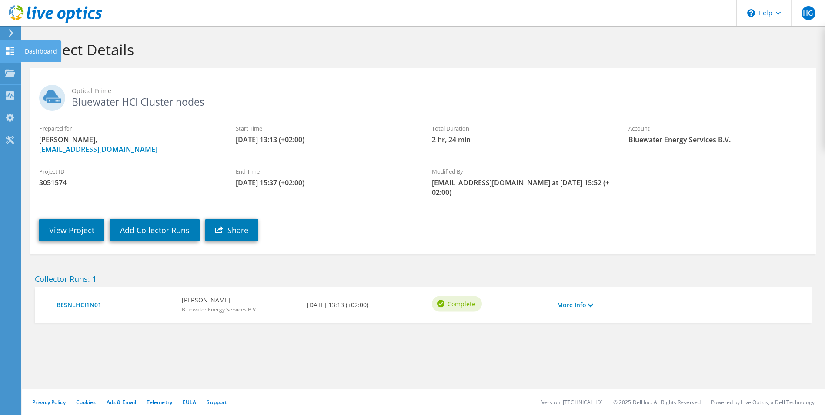
click at [15, 47] on icon at bounding box center [10, 51] width 10 height 8
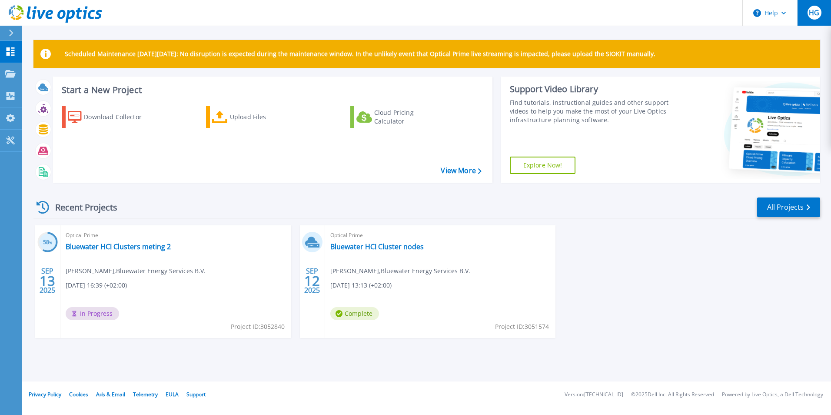
click at [817, 13] on span "HG" at bounding box center [814, 12] width 10 height 7
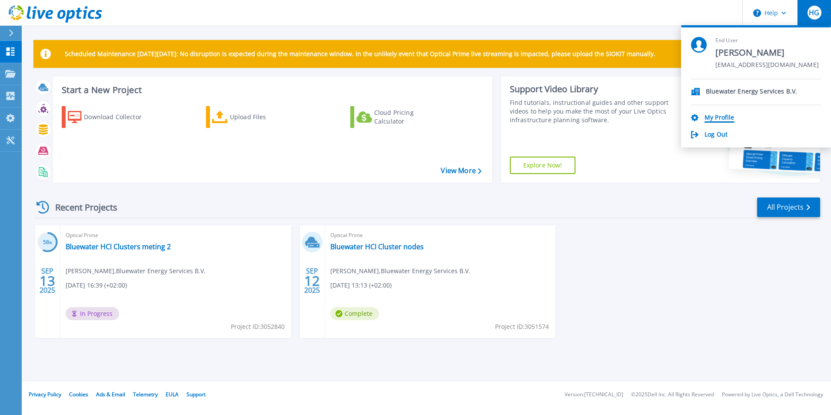
click at [723, 117] on link "My Profile" at bounding box center [720, 118] width 30 height 8
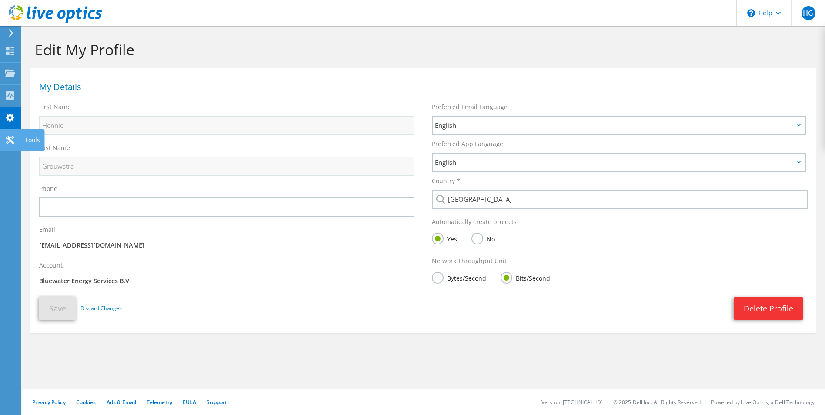
click at [7, 140] on icon at bounding box center [10, 140] width 10 height 8
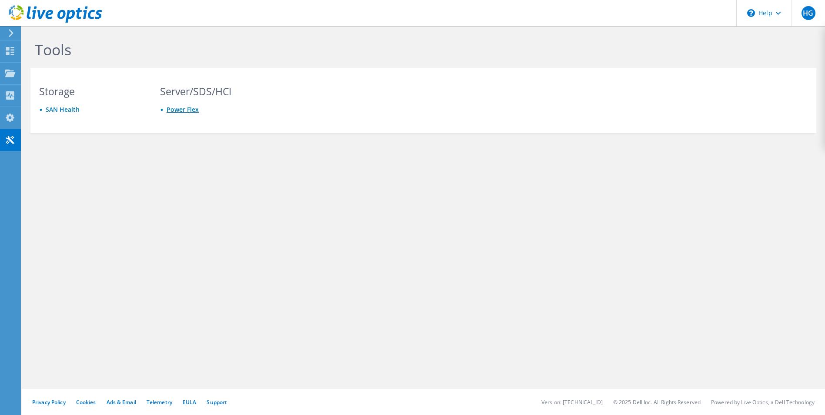
click at [192, 108] on link "Power Flex" at bounding box center [183, 109] width 32 height 8
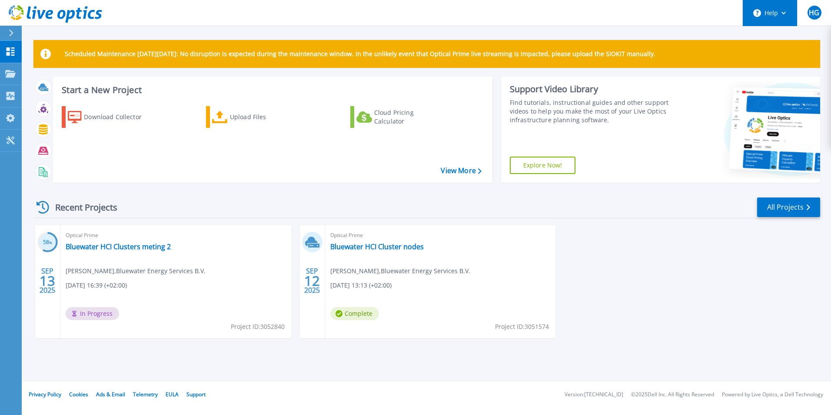
click at [787, 15] on button "Help" at bounding box center [770, 13] width 54 height 26
click at [623, 288] on div "58 % [DATE] Optical Prime Bluewater HCI Clusters meting 2 [PERSON_NAME] , Bluew…" at bounding box center [424, 290] width 794 height 130
